Goal: Task Accomplishment & Management: Use online tool/utility

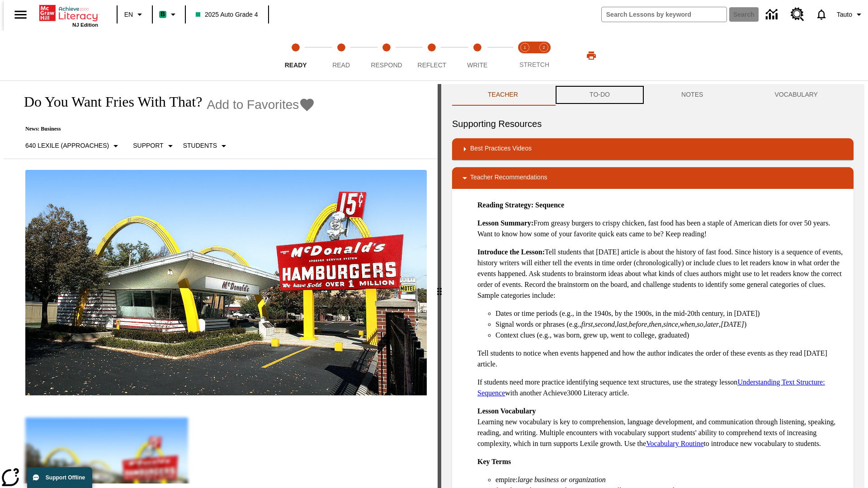
click at [599, 95] on button "TO-DO" at bounding box center [600, 95] width 92 height 22
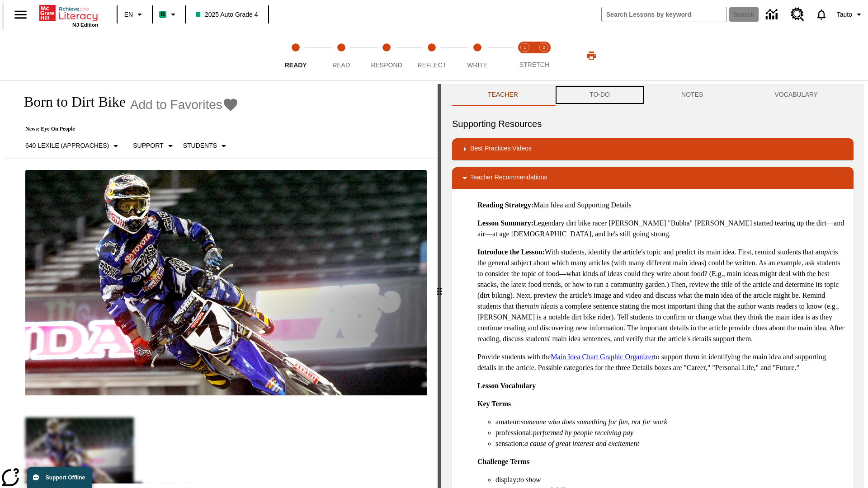
click at [599, 95] on button "TO-DO" at bounding box center [600, 95] width 92 height 22
